Goal: Information Seeking & Learning: Learn about a topic

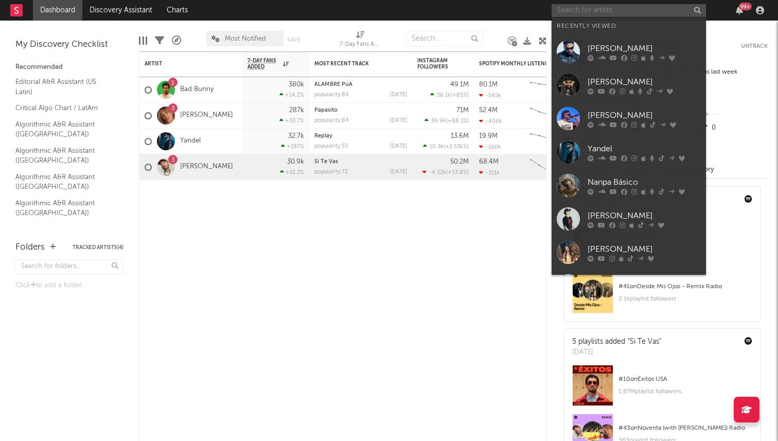
click at [608, 10] on input "text" at bounding box center [629, 10] width 154 height 13
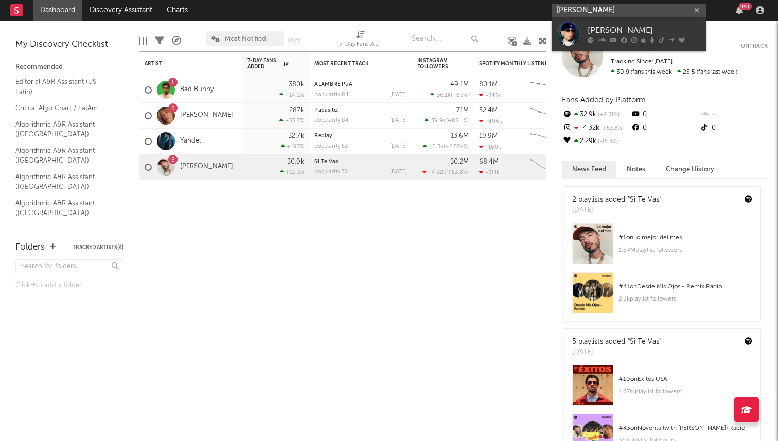
type input "[PERSON_NAME]"
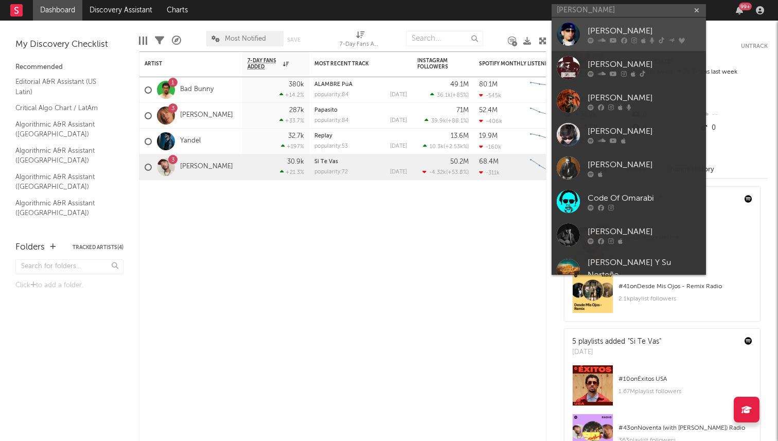
click at [569, 27] on div at bounding box center [568, 34] width 23 height 23
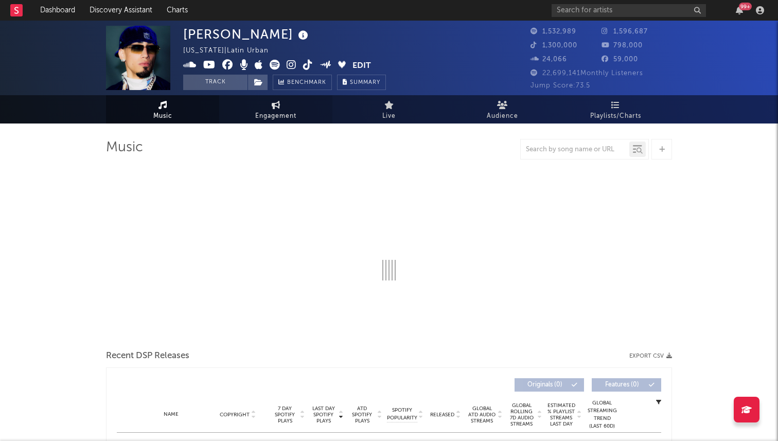
click at [276, 112] on span "Engagement" at bounding box center [275, 116] width 41 height 12
select select "1w"
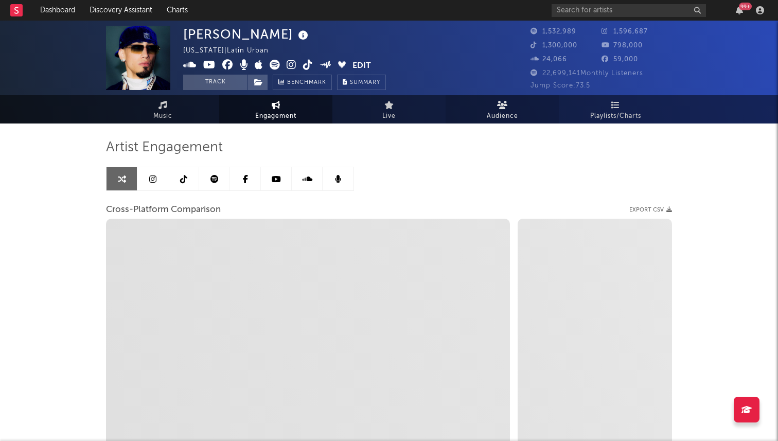
click at [504, 105] on icon at bounding box center [502, 105] width 11 height 8
